Goal: Find specific page/section: Find specific page/section

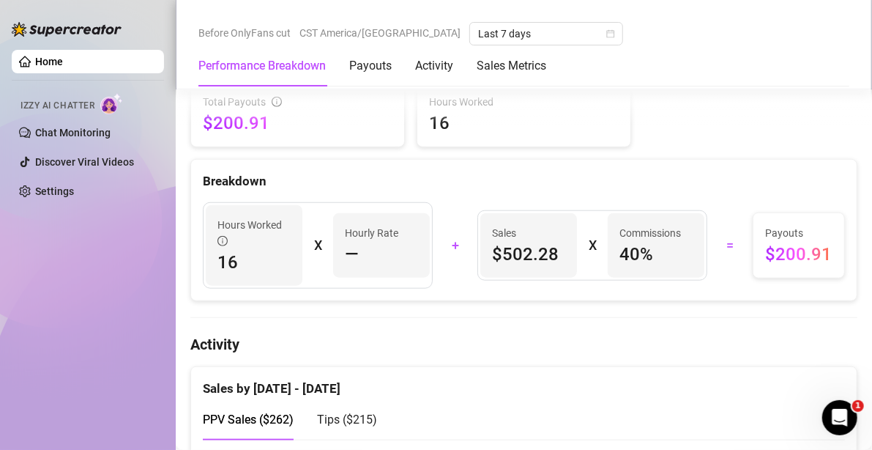
scroll to position [439, 0]
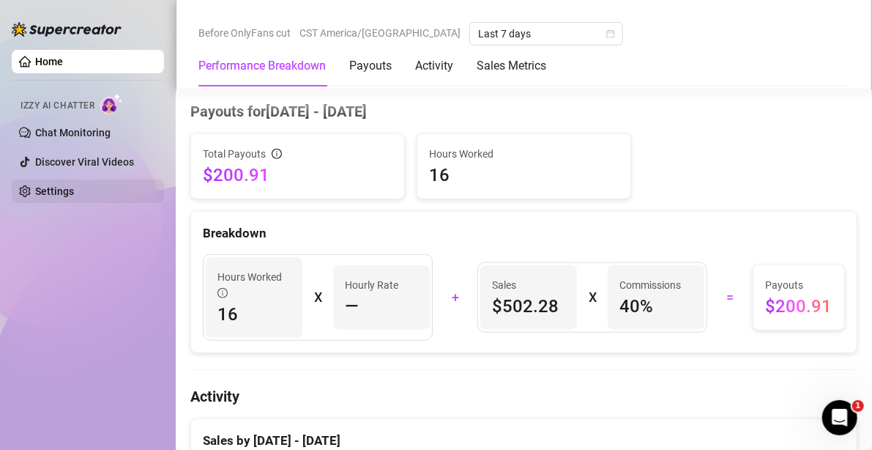
click at [74, 195] on link "Settings" at bounding box center [54, 191] width 39 height 12
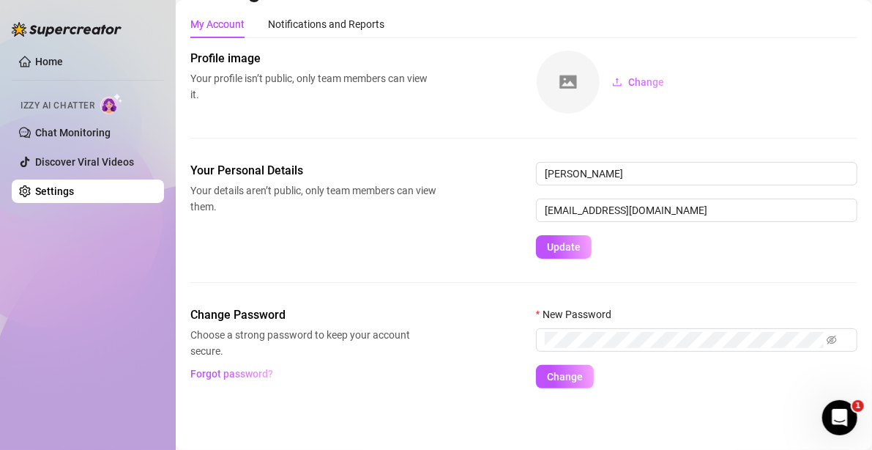
scroll to position [33, 0]
click at [72, 104] on span "Izzy AI Chatter" at bounding box center [57, 106] width 74 height 14
click at [72, 106] on span "Izzy AI Chatter" at bounding box center [57, 106] width 74 height 14
click at [72, 100] on span "Izzy AI Chatter" at bounding box center [57, 106] width 74 height 14
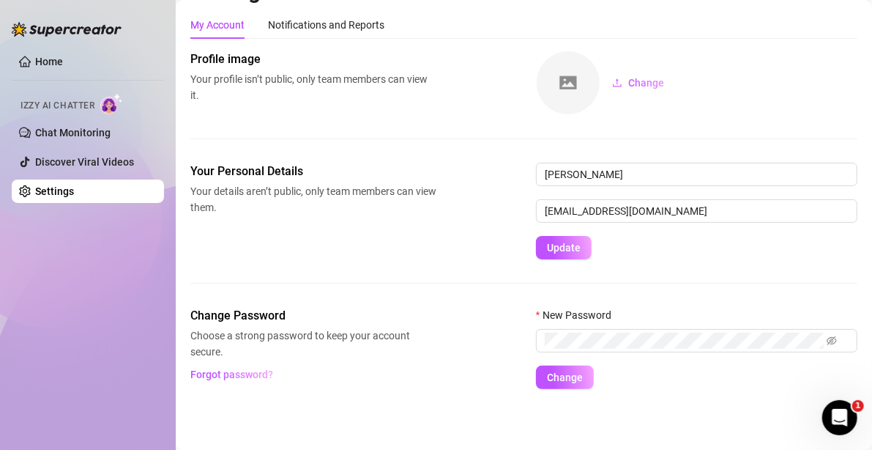
click at [72, 100] on span "Izzy AI Chatter" at bounding box center [57, 106] width 74 height 14
click at [37, 107] on span "Izzy AI Chatter" at bounding box center [57, 106] width 74 height 14
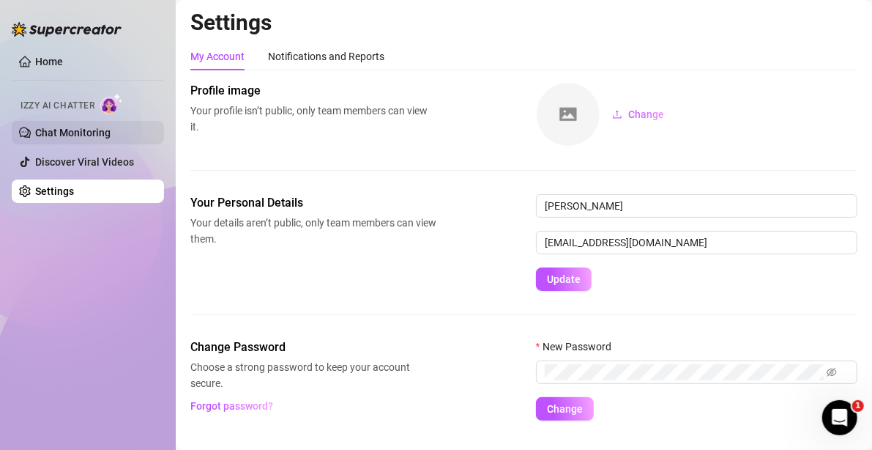
scroll to position [0, 0]
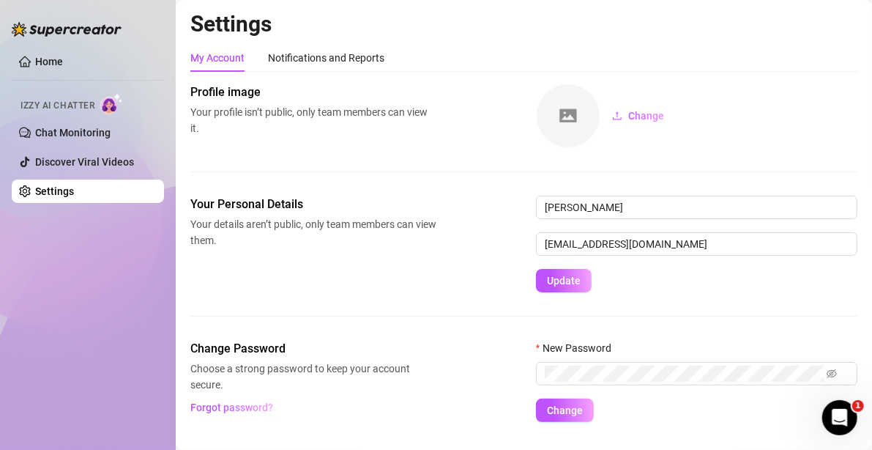
click at [113, 107] on img at bounding box center [111, 103] width 23 height 21
click at [95, 127] on link "Chat Monitoring" at bounding box center [72, 133] width 75 height 12
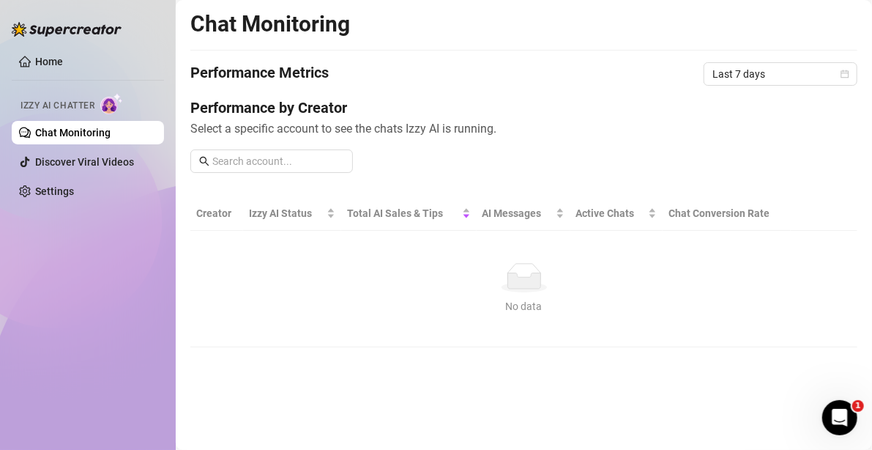
click at [58, 102] on span "Izzy AI Chatter" at bounding box center [57, 106] width 74 height 14
click at [49, 101] on span "Izzy AI Chatter" at bounding box center [57, 106] width 74 height 14
click at [108, 104] on img at bounding box center [111, 103] width 23 height 21
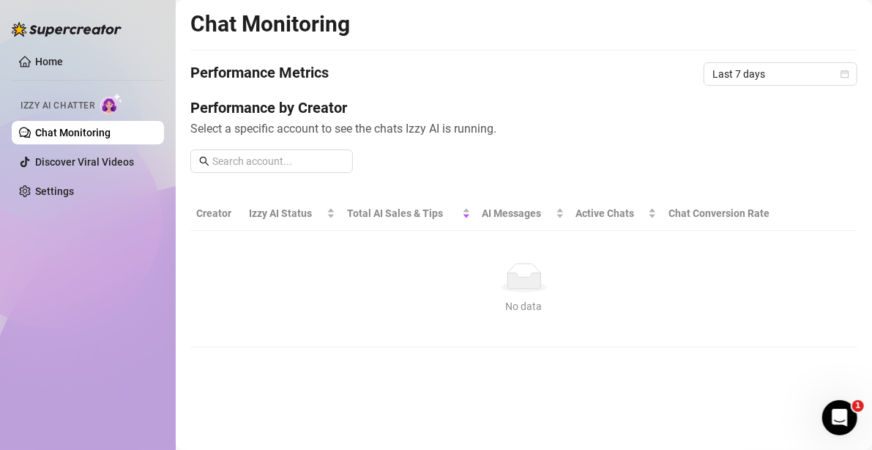
click at [108, 104] on img at bounding box center [111, 103] width 23 height 21
